Goal: Task Accomplishment & Management: Use online tool/utility

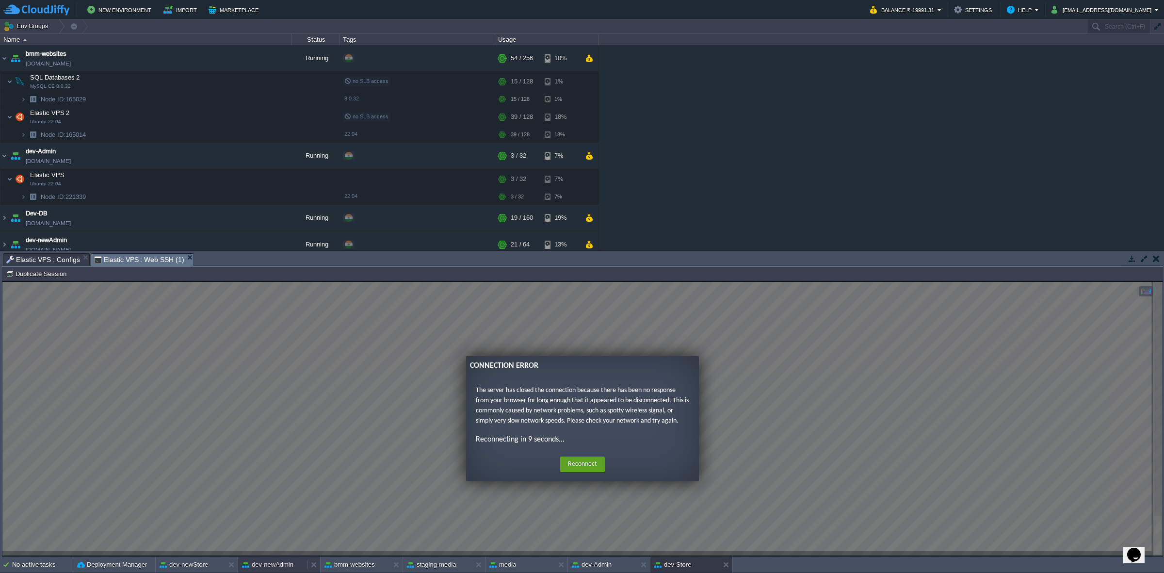
click at [289, 560] on button "dev-newAdmin" at bounding box center [267, 565] width 51 height 10
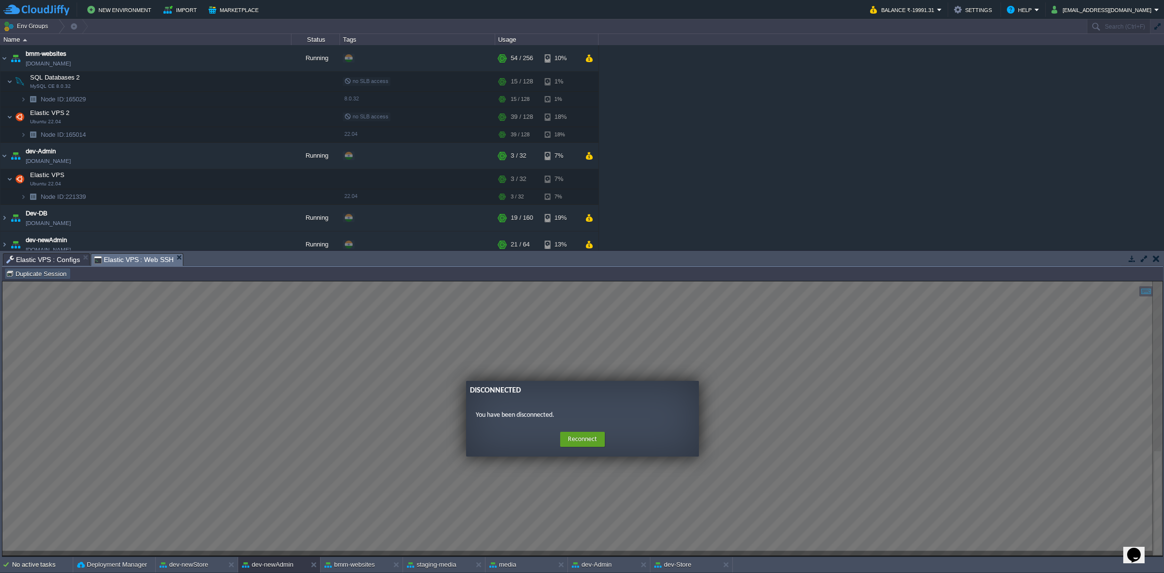
click at [59, 271] on button "Duplicate Session" at bounding box center [38, 273] width 64 height 9
click at [170, 255] on em "Elastic VPS : Web SSH" at bounding box center [138, 260] width 89 height 12
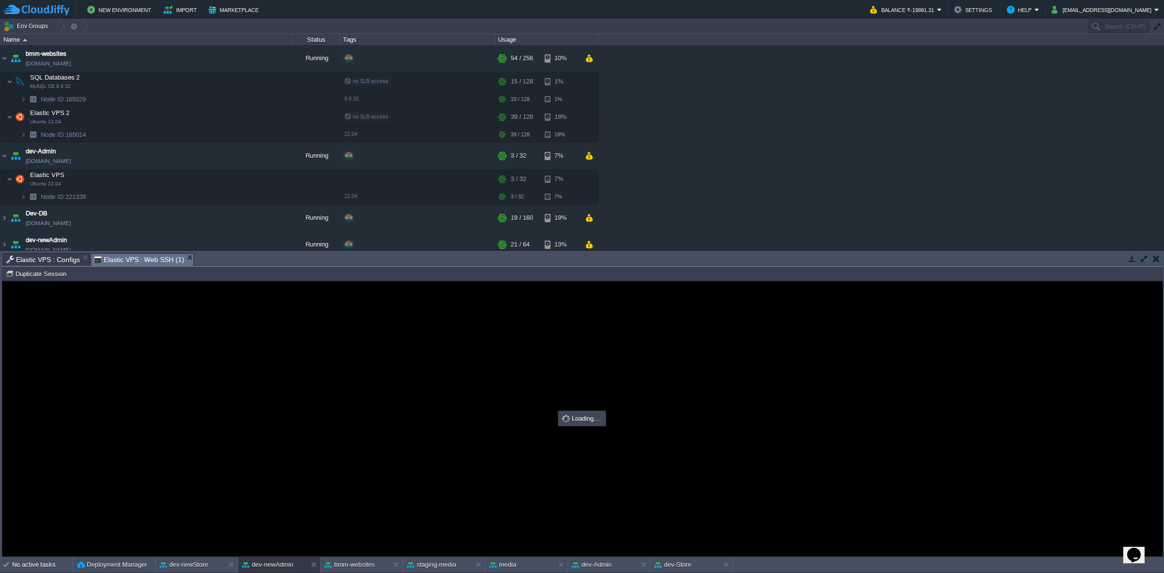
click at [54, 258] on span "Elastic VPS : Configs" at bounding box center [43, 260] width 74 height 12
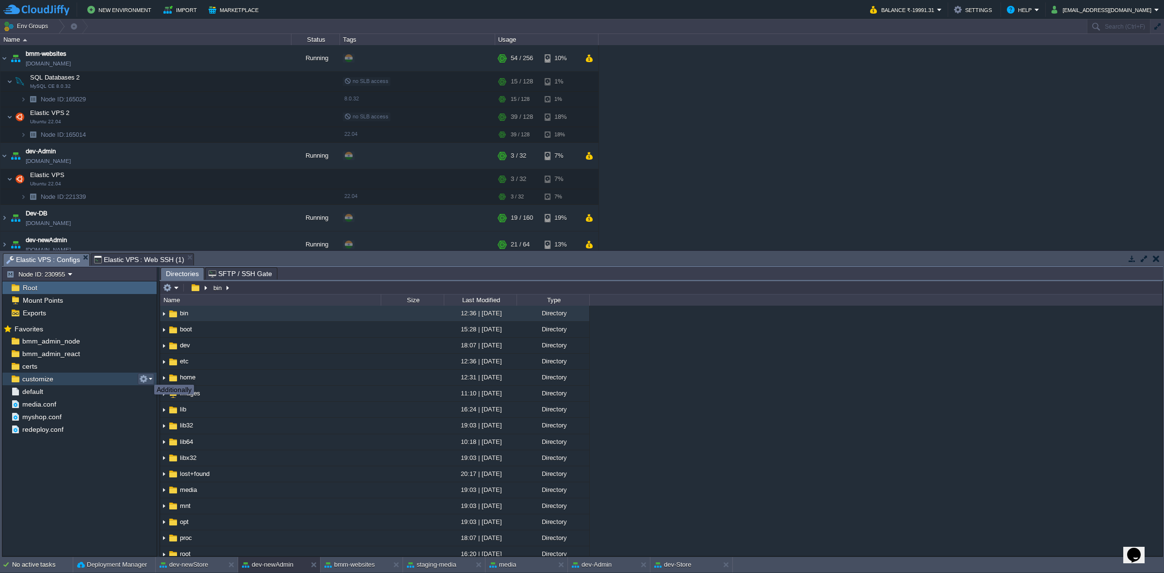
click at [147, 376] on button "button" at bounding box center [143, 378] width 9 height 9
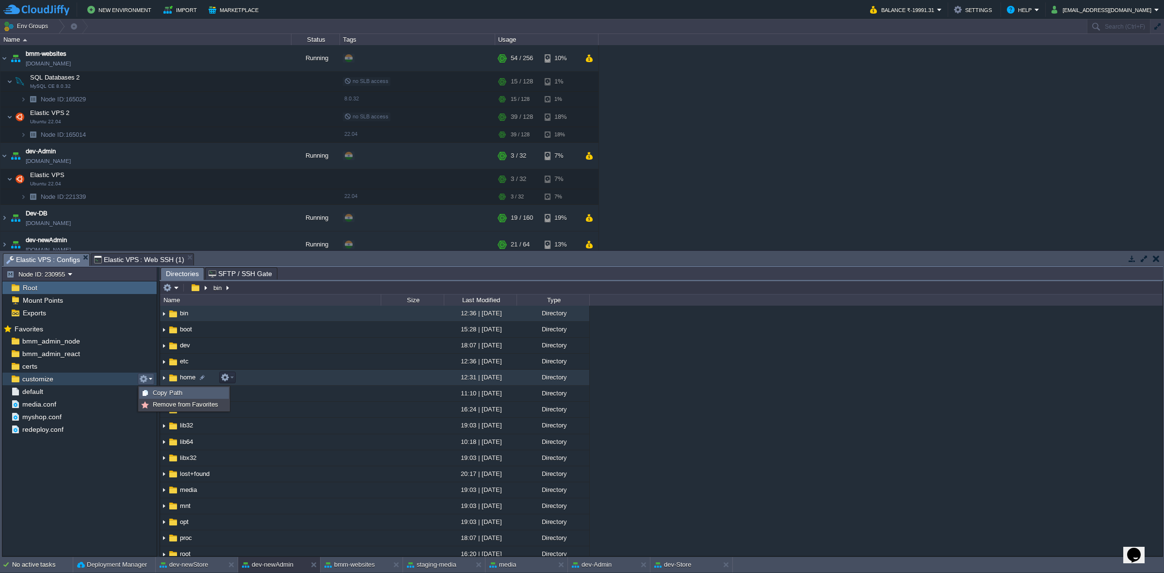
click at [160, 393] on span "Copy Path" at bounding box center [168, 392] width 30 height 7
type textarea "/var/www/html/bmm/appearance/theme/customize"
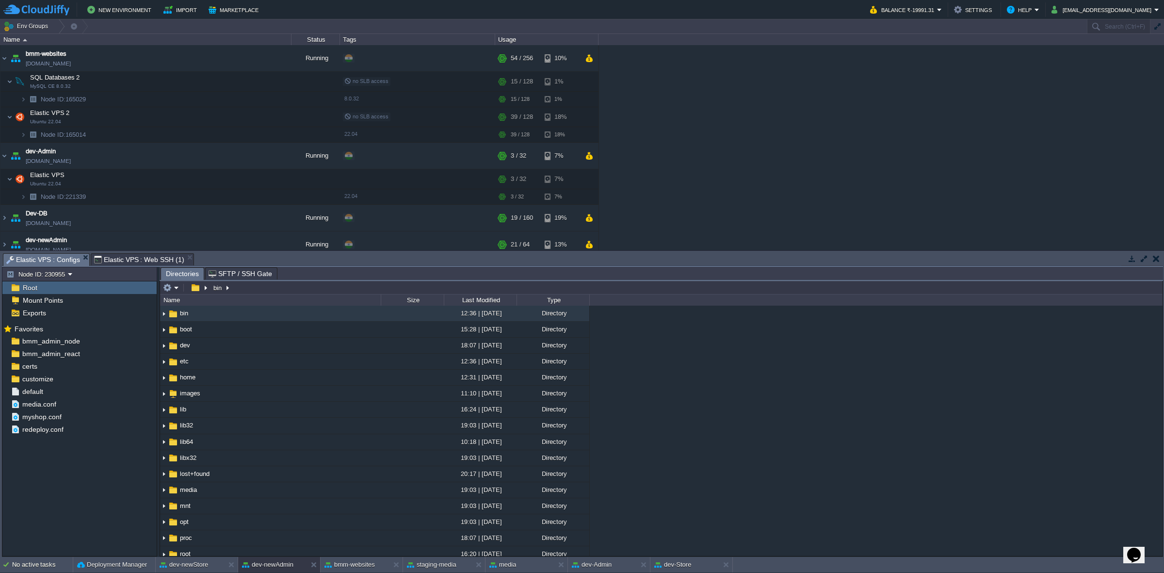
click at [153, 259] on span "Elastic VPS : Web SSH (1)" at bounding box center [139, 260] width 90 height 12
type input "#000000"
click at [66, 256] on span "Elastic VPS : Configs" at bounding box center [43, 260] width 74 height 12
click at [28, 379] on span "customize" at bounding box center [37, 378] width 34 height 9
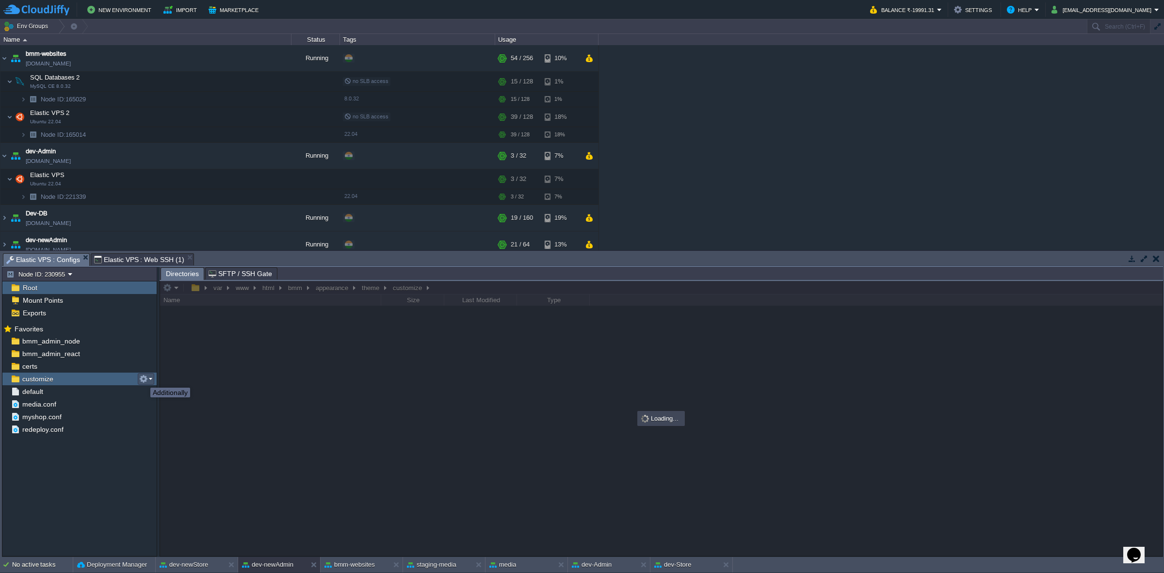
click at [143, 379] on button "button" at bounding box center [143, 378] width 9 height 9
click at [173, 396] on span "Copy Path" at bounding box center [168, 392] width 30 height 7
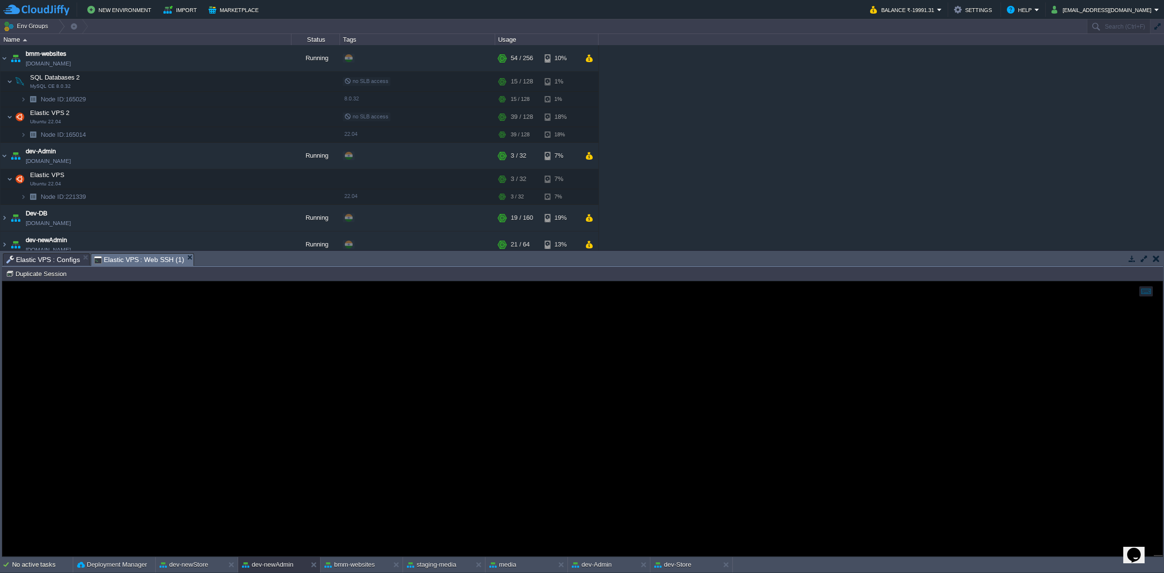
click at [152, 258] on span "Elastic VPS : Web SSH (1)" at bounding box center [139, 260] width 90 height 12
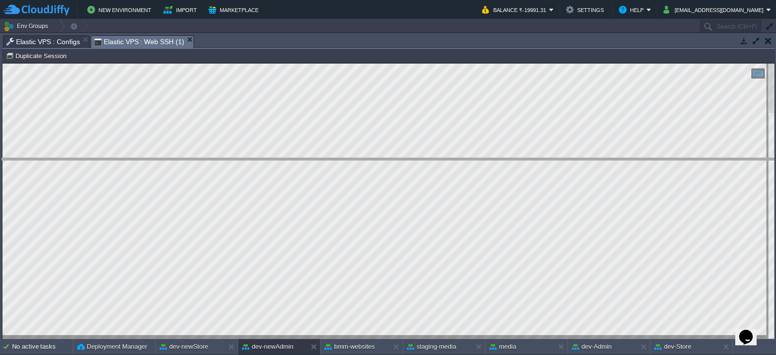
drag, startPoint x: 369, startPoint y: 35, endPoint x: 343, endPoint y: 159, distance: 126.2
click at [343, 159] on body "New Environment Import Marketplace Bonus ₹0.00 Upgrade Account Balance ₹-19991.…" at bounding box center [388, 177] width 776 height 355
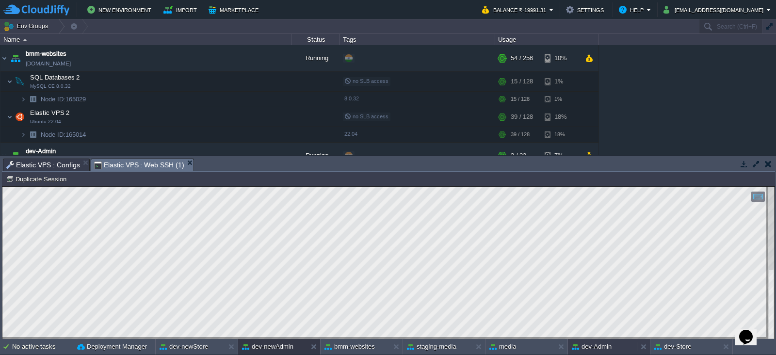
drag, startPoint x: 614, startPoint y: 346, endPoint x: 568, endPoint y: 131, distance: 219.8
click at [614, 346] on div "dev-Admin" at bounding box center [602, 347] width 69 height 16
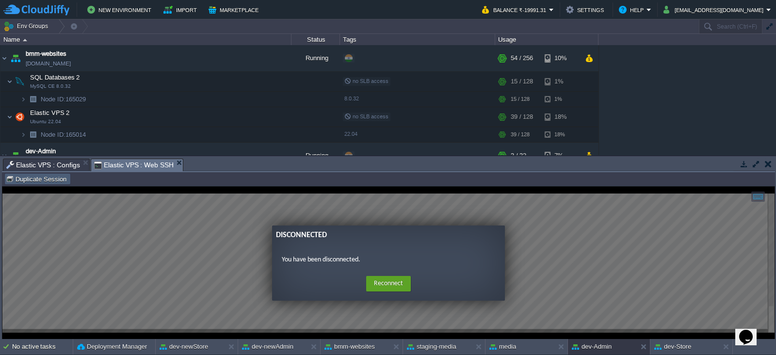
click at [51, 177] on button "Duplicate Session" at bounding box center [38, 179] width 64 height 9
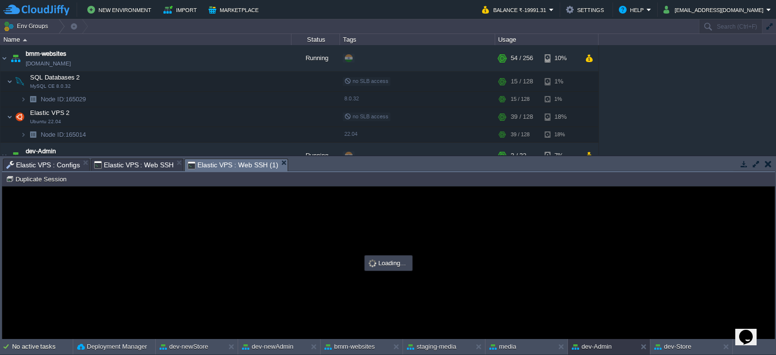
type input "#000000"
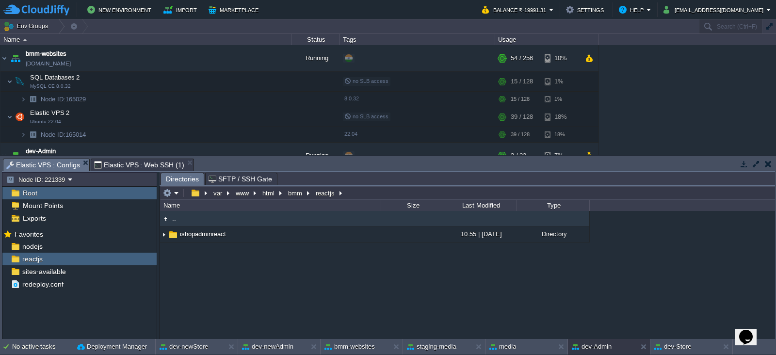
click at [38, 159] on span "Elastic VPS : Configs" at bounding box center [43, 165] width 74 height 12
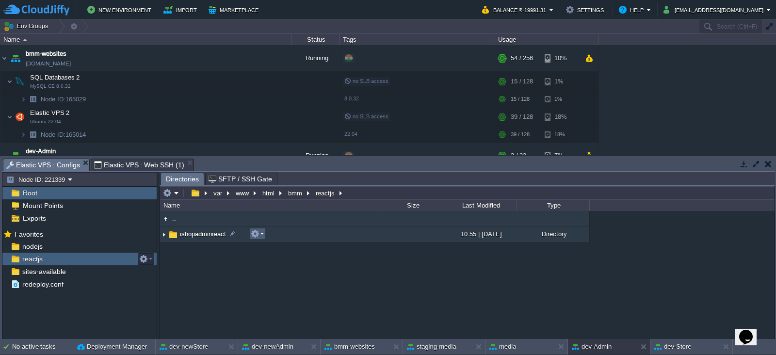
click at [255, 236] on button "button" at bounding box center [255, 233] width 9 height 9
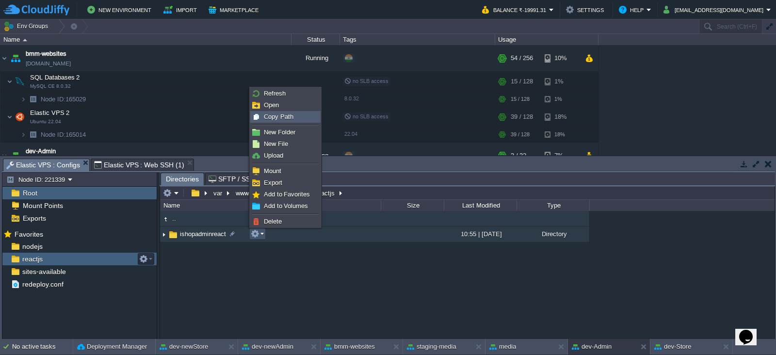
click at [282, 118] on span "Copy Path" at bounding box center [279, 116] width 30 height 7
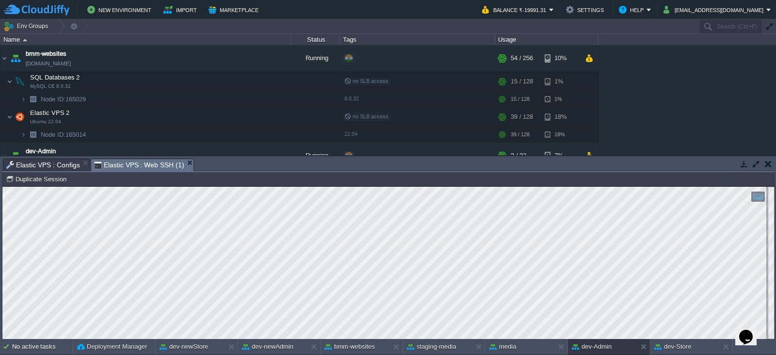
click at [141, 161] on span "Elastic VPS : Web SSH (1)" at bounding box center [139, 165] width 90 height 12
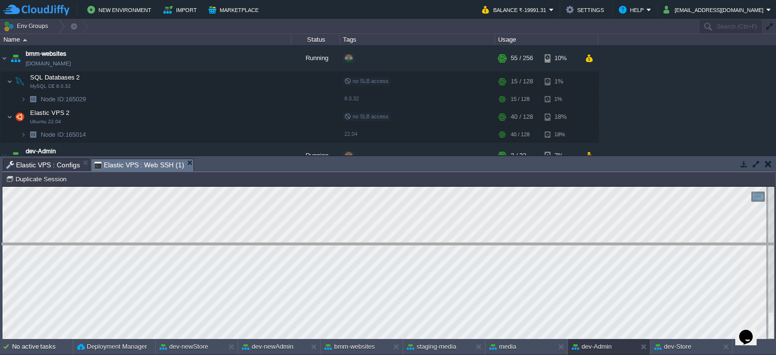
drag, startPoint x: 276, startPoint y: 165, endPoint x: 283, endPoint y: 251, distance: 85.6
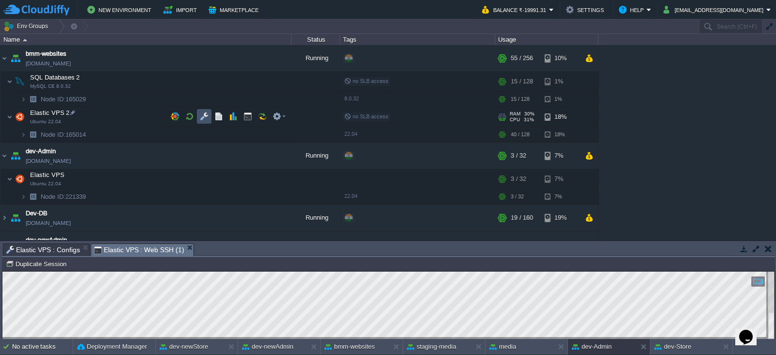
click at [204, 117] on button "button" at bounding box center [204, 116] width 9 height 9
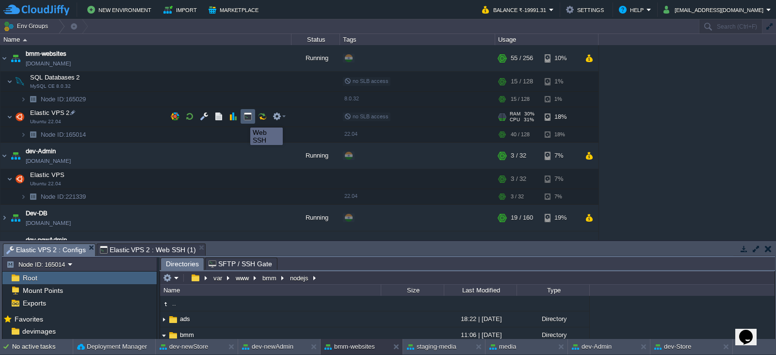
click at [244, 119] on button "button" at bounding box center [248, 116] width 9 height 9
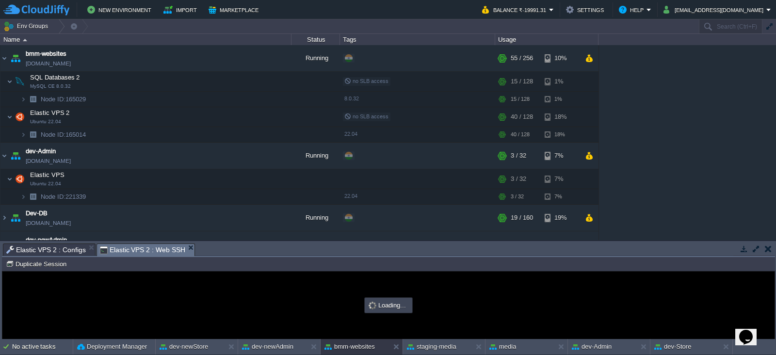
click at [59, 247] on span "Elastic VPS 2 : Configs" at bounding box center [46, 250] width 80 height 12
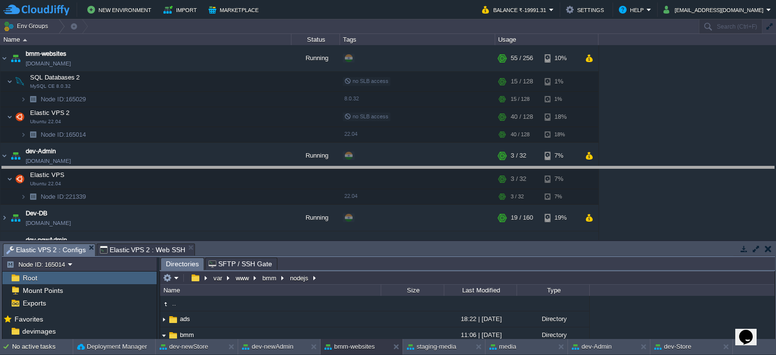
drag, startPoint x: 264, startPoint y: 252, endPoint x: 262, endPoint y: 167, distance: 84.9
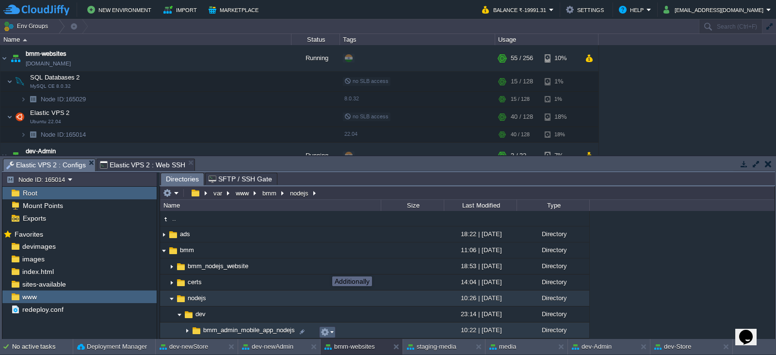
click at [325, 328] on button "button" at bounding box center [325, 332] width 9 height 9
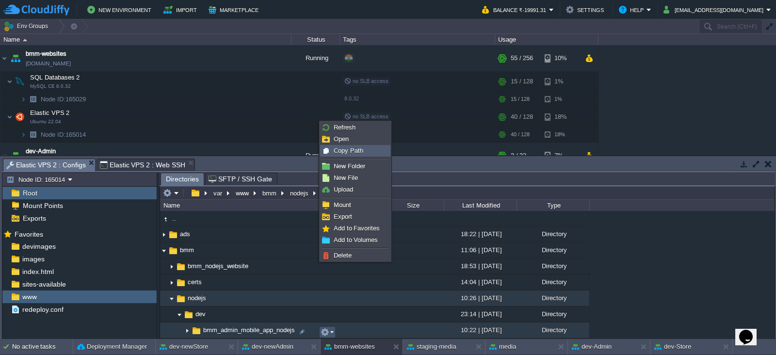
click at [341, 151] on span "Copy Path" at bounding box center [349, 150] width 30 height 7
type textarea "/var/www/bmm/nodejs/dev/bmm_admin_mobile_app_nodejs"
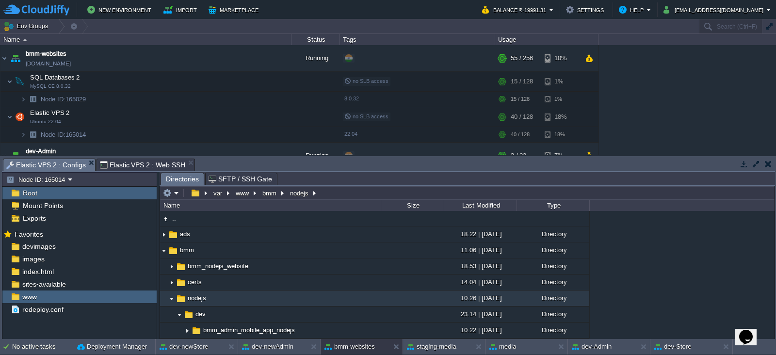
type input "#000000"
click at [114, 165] on span "Elastic VPS 2 : Web SSH" at bounding box center [142, 165] width 85 height 12
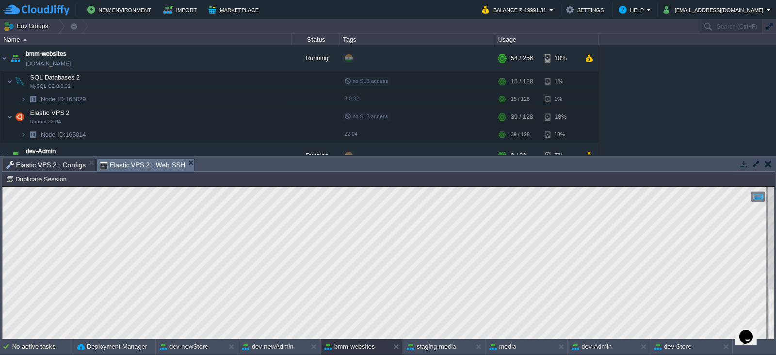
click at [2, 187] on html "Copy: Ctrl + Shift + C Paste: Ctrl + V Settings: Ctrl + Shift + Alt 0" at bounding box center [388, 187] width 772 height 0
click at [695, 346] on div "dev-Store" at bounding box center [684, 347] width 69 height 16
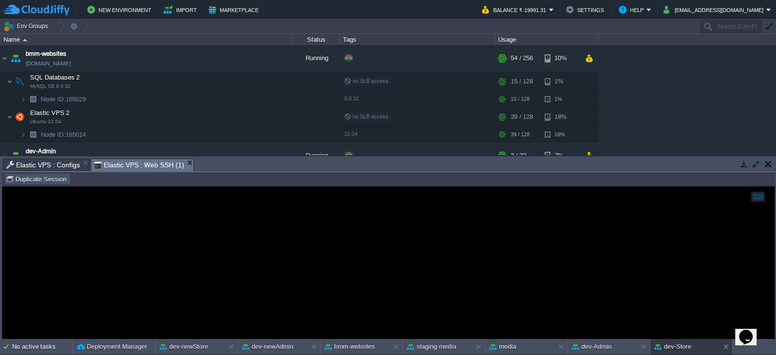
click at [47, 176] on button "Duplicate Session" at bounding box center [38, 179] width 64 height 9
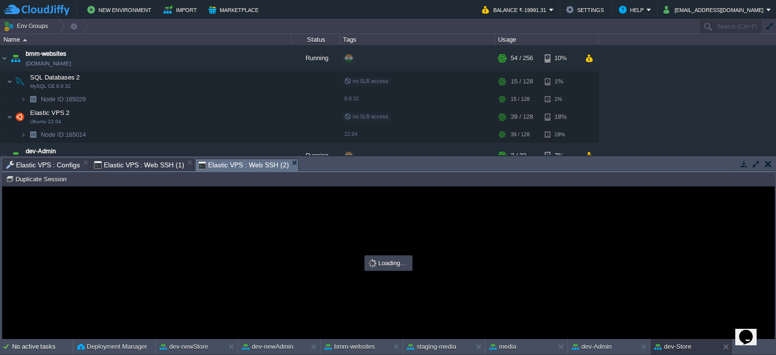
type input "#000000"
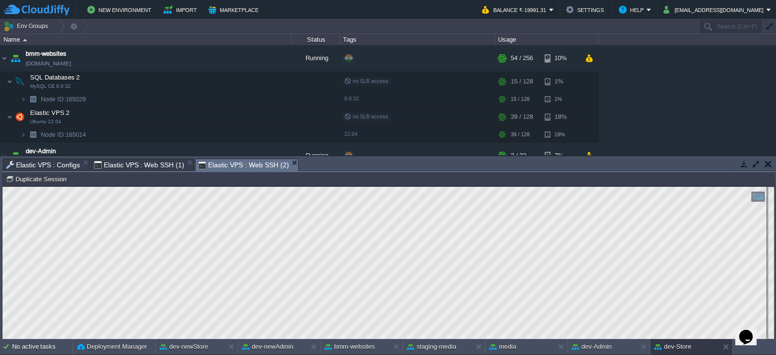
click at [66, 164] on span "Elastic VPS : Configs" at bounding box center [43, 165] width 74 height 12
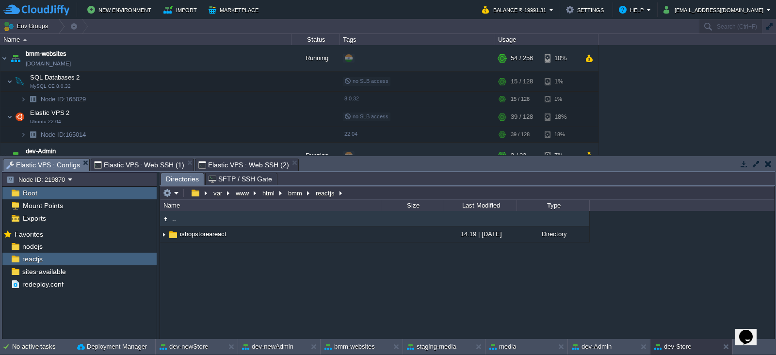
click at [240, 160] on span "Elastic VPS : Web SSH (2)" at bounding box center [243, 165] width 90 height 12
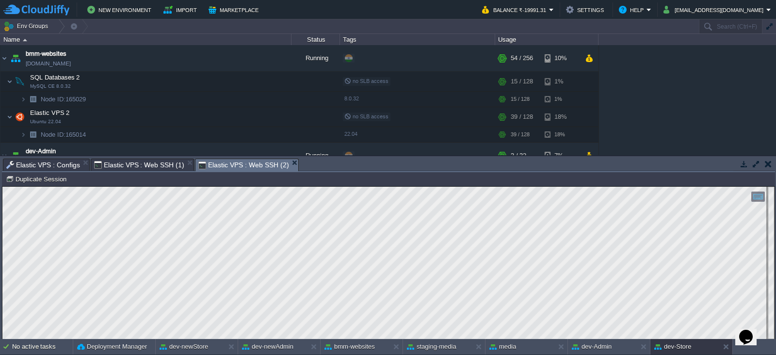
click at [53, 171] on div "Tasks Activity Log Archive Git / SVN Elastic VPS : Configs Elastic VPS : Web SS…" at bounding box center [388, 165] width 773 height 14
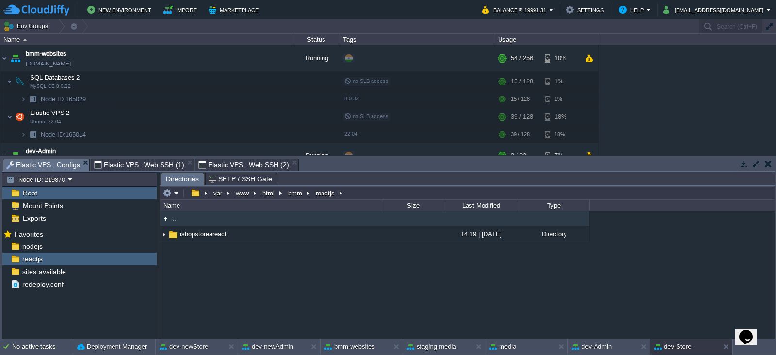
click at [55, 165] on span "Elastic VPS : Configs" at bounding box center [43, 165] width 74 height 12
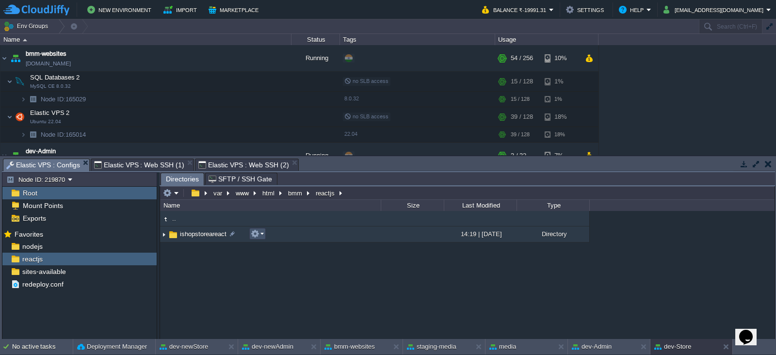
click at [251, 234] on button "button" at bounding box center [255, 233] width 9 height 9
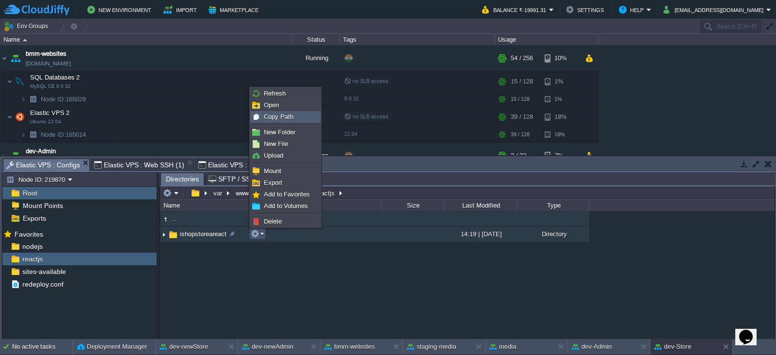
click at [282, 119] on span "Copy Path" at bounding box center [279, 116] width 30 height 7
type textarea "/var/www/html/bmm/reactjs/ishopstoreareact"
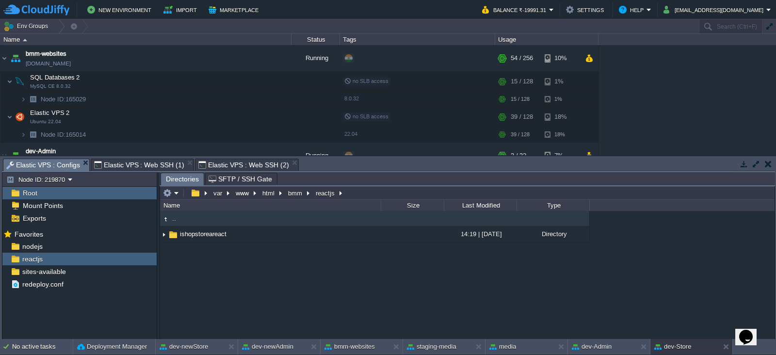
click at [234, 162] on span "Elastic VPS : Web SSH (2)" at bounding box center [243, 165] width 90 height 12
